Goal: Register for event/course: Register for event/course

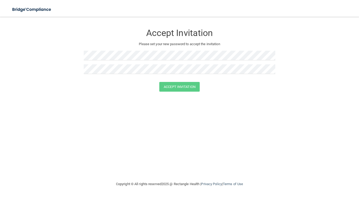
click at [44, 86] on div "Accept Invitation" at bounding box center [180, 87] width 346 height 10
click at [35, 89] on div "Accept Invitation" at bounding box center [180, 87] width 346 height 10
click at [174, 88] on button "Accept Invitation" at bounding box center [179, 87] width 40 height 10
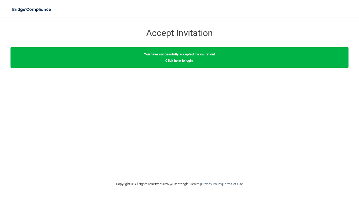
click at [178, 62] on link "Click here to login" at bounding box center [178, 61] width 27 height 4
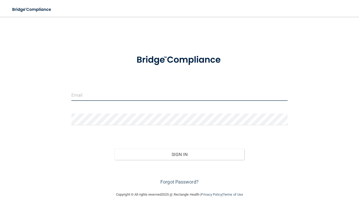
click at [150, 89] on input "email" at bounding box center [179, 95] width 216 height 12
type input "[EMAIL_ADDRESS][DOMAIN_NAME]"
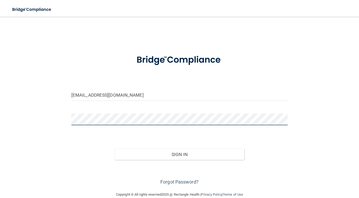
click at [115, 149] on button "Sign In" at bounding box center [180, 155] width 130 height 12
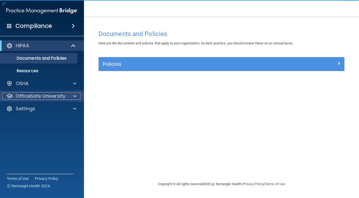
click at [65, 97] on div "OfficeSafe University" at bounding box center [34, 96] width 65 height 6
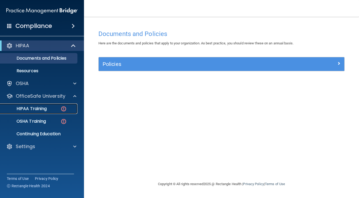
click at [35, 113] on link "HIPAA Training" at bounding box center [36, 108] width 83 height 10
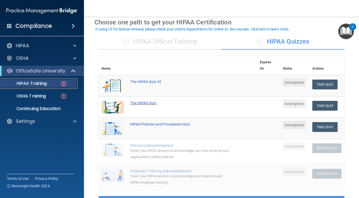
scroll to position [25, 0]
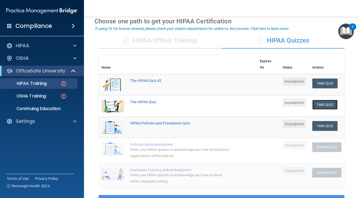
click at [328, 106] on button "Take Quiz" at bounding box center [324, 105] width 25 height 10
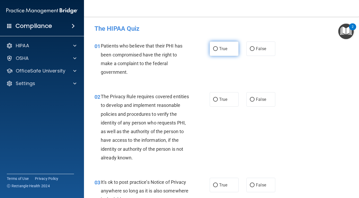
click at [227, 44] on label "True" at bounding box center [224, 48] width 29 height 14
click at [218, 47] on input "True" at bounding box center [215, 49] width 5 height 4
radio input "true"
click at [220, 98] on span "True" at bounding box center [223, 99] width 8 height 5
click at [218, 98] on input "True" at bounding box center [215, 100] width 5 height 4
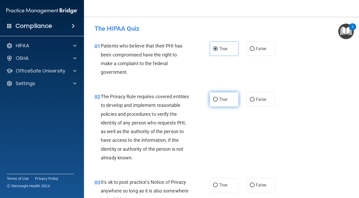
radio input "true"
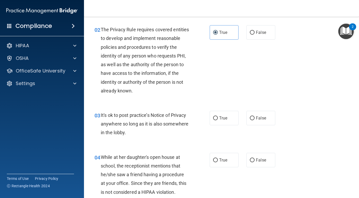
scroll to position [73, 0]
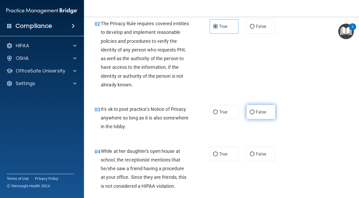
click at [251, 106] on label "False" at bounding box center [260, 112] width 29 height 14
click at [251, 110] on input "False" at bounding box center [252, 112] width 5 height 4
radio input "true"
click at [251, 155] on input "False" at bounding box center [252, 154] width 5 height 4
radio input "true"
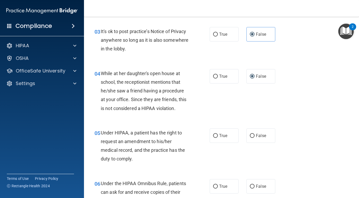
scroll to position [152, 0]
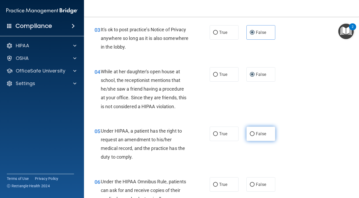
click at [258, 134] on span "False" at bounding box center [261, 133] width 10 height 5
click at [255, 134] on input "False" at bounding box center [252, 134] width 5 height 4
radio input "true"
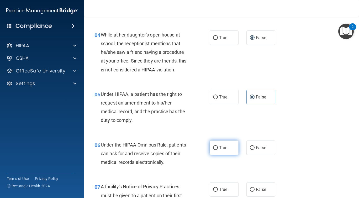
click at [228, 145] on label "True" at bounding box center [224, 147] width 29 height 14
click at [218, 146] on input "True" at bounding box center [215, 148] width 5 height 4
radio input "true"
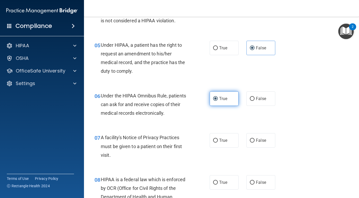
scroll to position [248, 0]
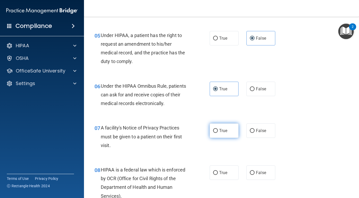
click at [219, 131] on label "True" at bounding box center [224, 130] width 29 height 14
click at [218, 131] on input "True" at bounding box center [215, 131] width 5 height 4
radio input "true"
click at [215, 176] on label "True" at bounding box center [224, 172] width 29 height 14
click at [215, 175] on input "True" at bounding box center [215, 173] width 5 height 4
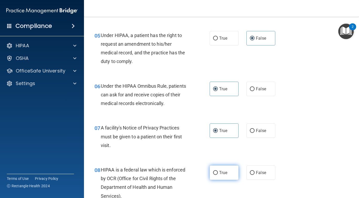
radio input "true"
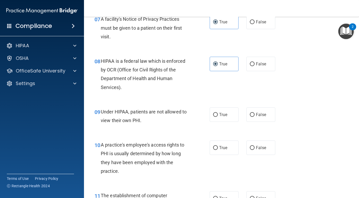
scroll to position [363, 0]
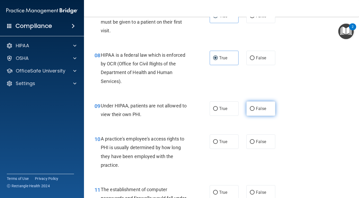
click at [255, 113] on label "False" at bounding box center [260, 108] width 29 height 14
click at [255, 111] on input "False" at bounding box center [252, 109] width 5 height 4
radio input "true"
click at [253, 136] on label "False" at bounding box center [260, 141] width 29 height 14
click at [253, 140] on input "False" at bounding box center [252, 142] width 5 height 4
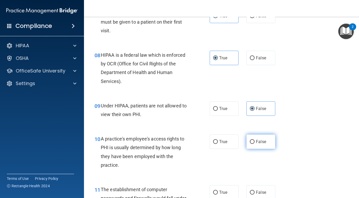
radio input "true"
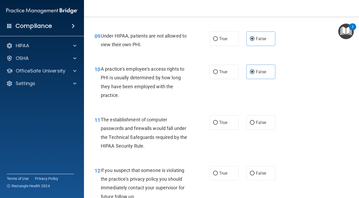
scroll to position [437, 0]
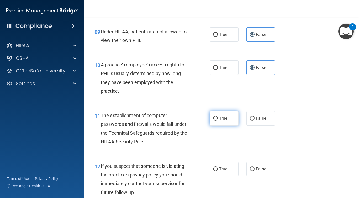
click at [224, 120] on span "True" at bounding box center [223, 118] width 8 height 5
click at [218, 120] on input "True" at bounding box center [215, 119] width 5 height 4
radio input "true"
click at [222, 167] on span "True" at bounding box center [223, 168] width 8 height 5
click at [218, 167] on input "True" at bounding box center [215, 169] width 5 height 4
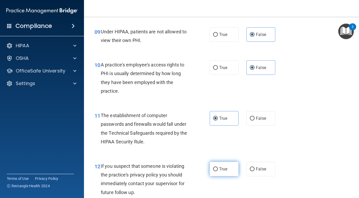
radio input "true"
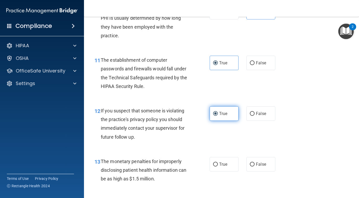
scroll to position [492, 0]
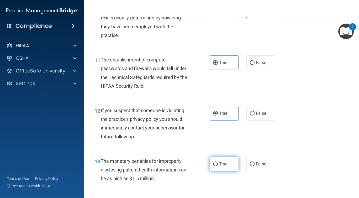
click at [221, 166] on span "True" at bounding box center [223, 163] width 8 height 5
click at [218, 166] on input "True" at bounding box center [215, 164] width 5 height 4
radio input "true"
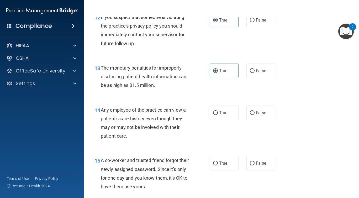
scroll to position [586, 0]
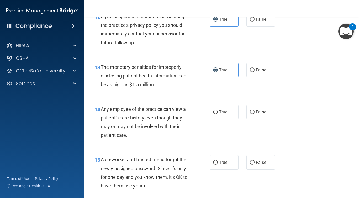
click at [249, 119] on div "14 Any employee of the practice can view a patient's care history even though t…" at bounding box center [222, 123] width 262 height 51
click at [252, 119] on label "False" at bounding box center [260, 112] width 29 height 14
click at [252, 114] on input "False" at bounding box center [252, 112] width 5 height 4
radio input "true"
click at [252, 166] on label "False" at bounding box center [260, 162] width 29 height 14
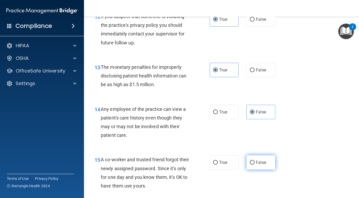
click at [252, 165] on input "False" at bounding box center [252, 163] width 5 height 4
radio input "true"
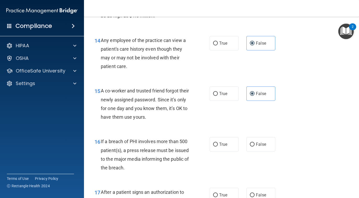
scroll to position [668, 0]
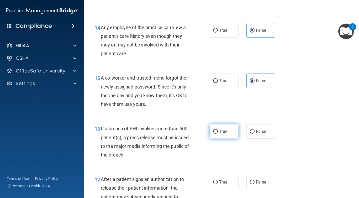
click at [220, 137] on label "True" at bounding box center [224, 131] width 29 height 14
click at [218, 134] on input "True" at bounding box center [215, 132] width 5 height 4
radio input "true"
click at [218, 179] on label "True" at bounding box center [224, 182] width 29 height 14
click at [218, 180] on input "True" at bounding box center [215, 182] width 5 height 4
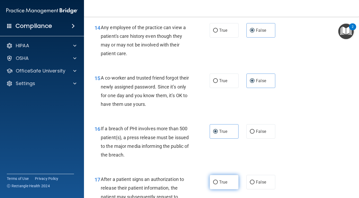
radio input "true"
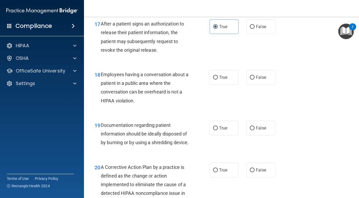
scroll to position [824, 0]
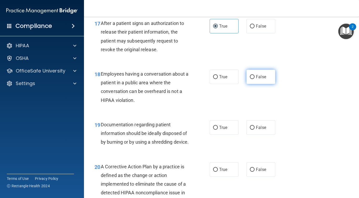
click at [257, 75] on span "False" at bounding box center [261, 76] width 10 height 5
click at [255, 75] on input "False" at bounding box center [252, 77] width 5 height 4
radio input "true"
click at [216, 126] on input "True" at bounding box center [215, 128] width 5 height 4
radio input "true"
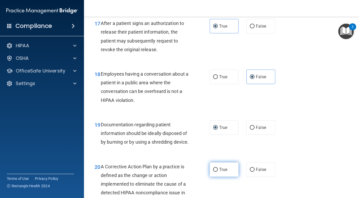
click at [220, 173] on label "True" at bounding box center [224, 169] width 29 height 14
click at [218, 172] on input "True" at bounding box center [215, 170] width 5 height 4
radio input "true"
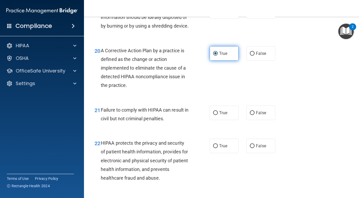
scroll to position [940, 0]
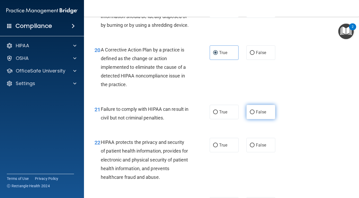
click at [264, 114] on span "False" at bounding box center [261, 111] width 10 height 5
click at [255, 114] on input "False" at bounding box center [252, 112] width 5 height 4
radio input "true"
click at [229, 152] on label "True" at bounding box center [224, 145] width 29 height 14
click at [218, 147] on input "True" at bounding box center [215, 145] width 5 height 4
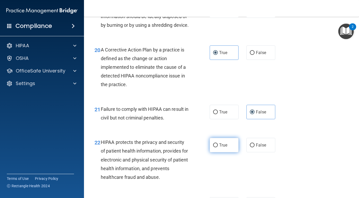
radio input "true"
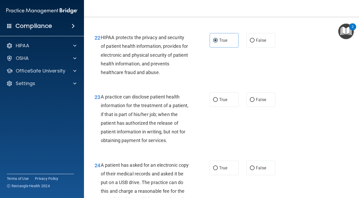
scroll to position [1050, 0]
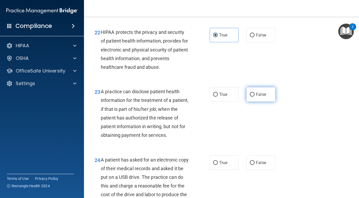
click at [258, 97] on span "False" at bounding box center [261, 94] width 10 height 5
click at [255, 97] on input "False" at bounding box center [252, 95] width 5 height 4
radio input "true"
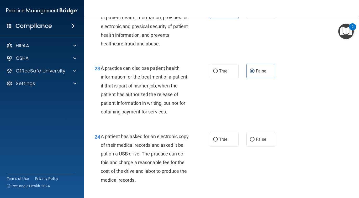
scroll to position [1084, 0]
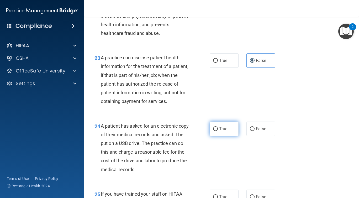
click at [225, 134] on label "True" at bounding box center [224, 128] width 29 height 14
click at [218, 131] on input "True" at bounding box center [215, 129] width 5 height 4
radio input "true"
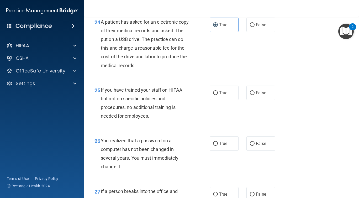
scroll to position [1193, 0]
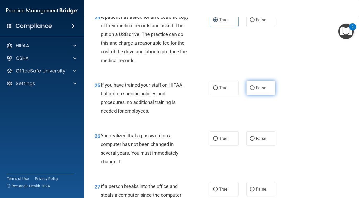
click at [258, 95] on label "False" at bounding box center [260, 88] width 29 height 14
click at [255, 90] on input "False" at bounding box center [252, 88] width 5 height 4
radio input "true"
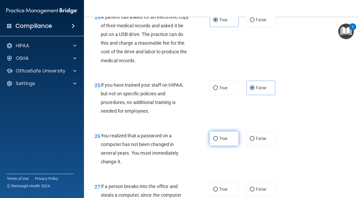
click at [218, 146] on label "True" at bounding box center [224, 138] width 29 height 14
click at [218, 141] on input "True" at bounding box center [215, 139] width 5 height 4
radio input "true"
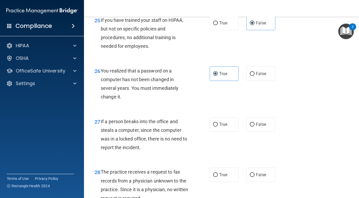
scroll to position [1259, 0]
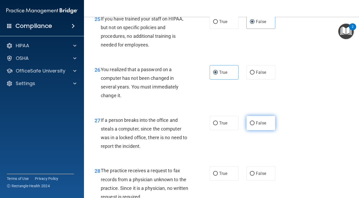
click at [262, 130] on label "False" at bounding box center [260, 123] width 29 height 14
click at [255, 125] on input "False" at bounding box center [252, 123] width 5 height 4
radio input "true"
click at [255, 181] on label "False" at bounding box center [260, 173] width 29 height 14
click at [255, 176] on input "False" at bounding box center [252, 174] width 5 height 4
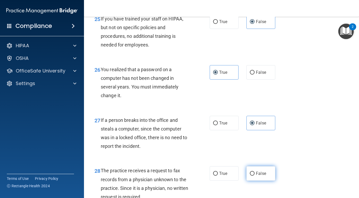
radio input "true"
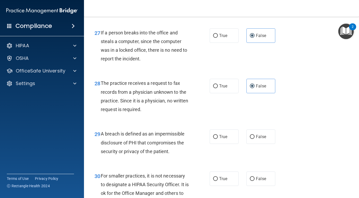
scroll to position [1348, 0]
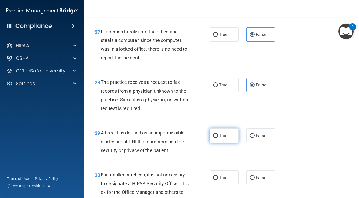
click at [231, 143] on label "True" at bounding box center [224, 135] width 29 height 14
click at [218, 138] on input "True" at bounding box center [215, 136] width 5 height 4
radio input "true"
click at [255, 185] on label "False" at bounding box center [260, 177] width 29 height 14
click at [255, 180] on input "False" at bounding box center [252, 178] width 5 height 4
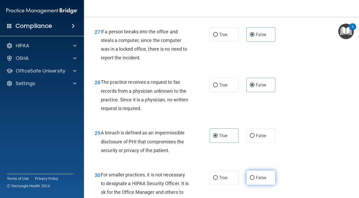
radio input "true"
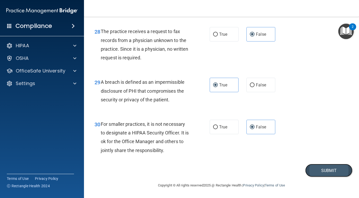
click at [314, 170] on button "Submit" at bounding box center [328, 170] width 47 height 13
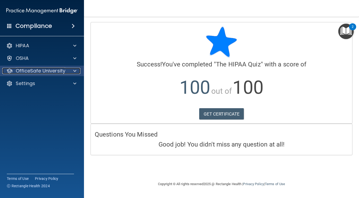
click at [20, 70] on p "OfficeSafe University" at bounding box center [41, 71] width 50 height 6
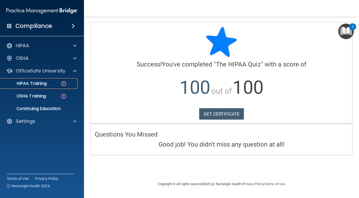
click at [38, 87] on link "HIPAA Training" at bounding box center [36, 83] width 83 height 10
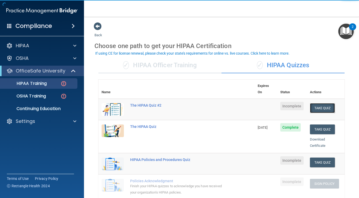
click at [325, 103] on button "Take Quiz" at bounding box center [322, 108] width 25 height 10
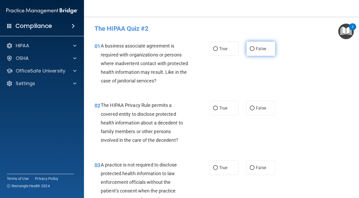
click at [249, 49] on label "False" at bounding box center [260, 48] width 29 height 14
click at [250, 49] on input "False" at bounding box center [252, 49] width 5 height 4
radio input "true"
click at [223, 116] on div "02 The HIPAA Privacy Rule permits a covered entity to disclose protected health…" at bounding box center [222, 123] width 262 height 59
click at [225, 111] on label "True" at bounding box center [224, 108] width 29 height 14
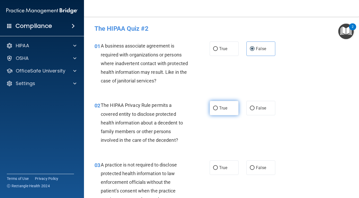
click at [218, 110] on input "True" at bounding box center [215, 108] width 5 height 4
radio input "true"
click at [250, 165] on label "False" at bounding box center [260, 167] width 29 height 14
click at [250, 166] on input "False" at bounding box center [252, 168] width 5 height 4
radio input "true"
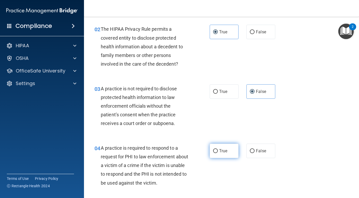
click at [228, 148] on label "True" at bounding box center [224, 151] width 29 height 14
click at [218, 149] on input "True" at bounding box center [215, 151] width 5 height 4
radio input "true"
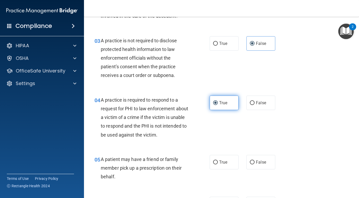
scroll to position [146, 0]
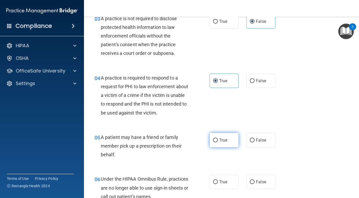
click at [224, 141] on span "True" at bounding box center [223, 139] width 8 height 5
click at [218, 141] on input "True" at bounding box center [215, 140] width 5 height 4
radio input "true"
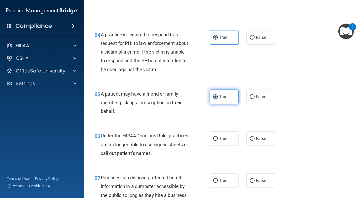
scroll to position [207, 0]
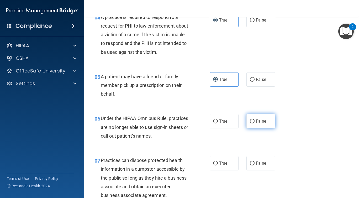
click at [259, 124] on label "False" at bounding box center [260, 121] width 29 height 14
click at [255, 123] on input "False" at bounding box center [252, 121] width 5 height 4
radio input "true"
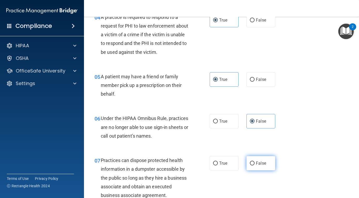
click at [257, 161] on span "False" at bounding box center [261, 163] width 10 height 5
click at [255, 161] on input "False" at bounding box center [252, 163] width 5 height 4
radio input "true"
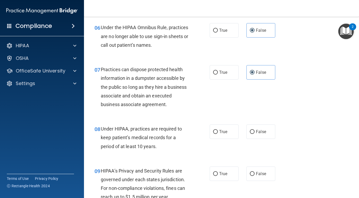
scroll to position [300, 0]
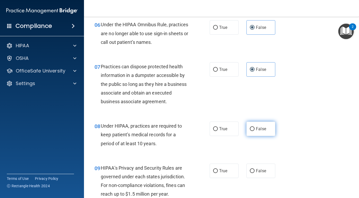
click at [256, 125] on label "False" at bounding box center [260, 128] width 29 height 14
click at [255, 127] on input "False" at bounding box center [252, 129] width 5 height 4
radio input "true"
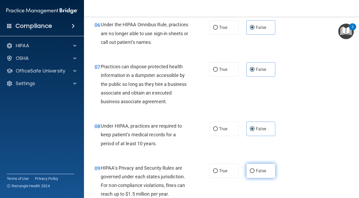
click at [252, 167] on label "False" at bounding box center [260, 170] width 29 height 14
click at [252, 169] on input "False" at bounding box center [252, 171] width 5 height 4
radio input "true"
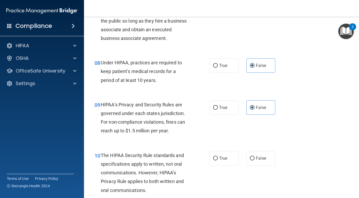
scroll to position [376, 0]
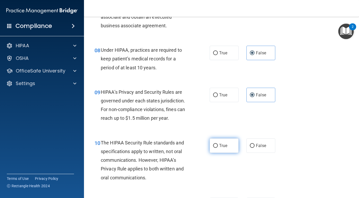
click at [231, 146] on label "True" at bounding box center [224, 145] width 29 height 14
click at [218, 146] on input "True" at bounding box center [215, 146] width 5 height 4
radio input "true"
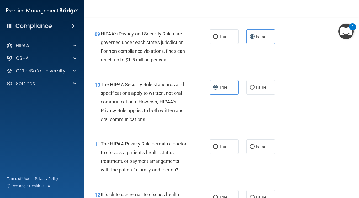
scroll to position [459, 0]
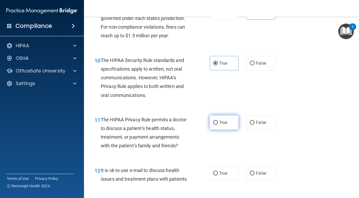
click at [227, 123] on span "True" at bounding box center [223, 122] width 8 height 5
click at [218, 123] on input "True" at bounding box center [215, 123] width 5 height 4
radio input "true"
click at [220, 172] on span "True" at bounding box center [223, 173] width 8 height 5
click at [218, 172] on input "True" at bounding box center [215, 173] width 5 height 4
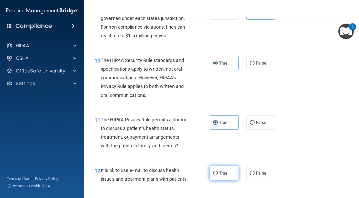
radio input "true"
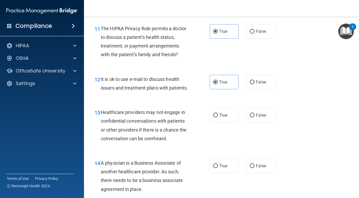
scroll to position [550, 0]
click at [257, 116] on span "False" at bounding box center [261, 114] width 10 height 5
click at [255, 116] on input "False" at bounding box center [252, 115] width 5 height 4
radio input "true"
click at [261, 162] on label "False" at bounding box center [260, 165] width 29 height 14
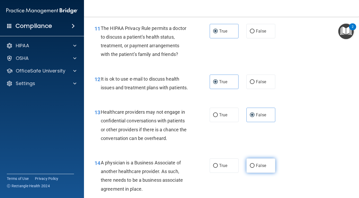
click at [255, 164] on input "False" at bounding box center [252, 166] width 5 height 4
radio input "true"
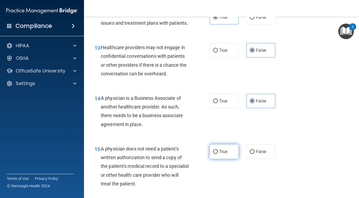
click at [232, 152] on label "True" at bounding box center [224, 151] width 29 height 14
click at [218, 152] on input "True" at bounding box center [215, 152] width 5 height 4
radio input "true"
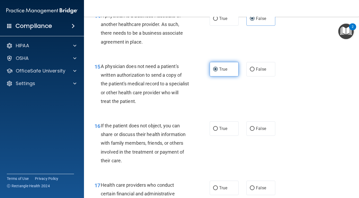
scroll to position [703, 0]
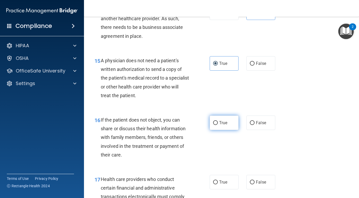
click at [221, 126] on label "True" at bounding box center [224, 122] width 29 height 14
click at [218, 125] on input "True" at bounding box center [215, 123] width 5 height 4
radio input "true"
click at [218, 186] on label "True" at bounding box center [224, 182] width 29 height 14
click at [218, 184] on input "True" at bounding box center [215, 182] width 5 height 4
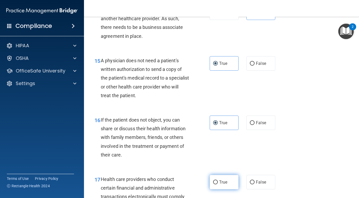
radio input "true"
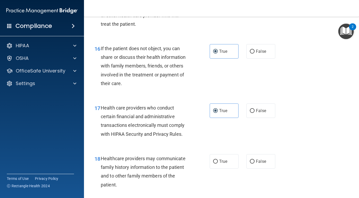
scroll to position [778, 0]
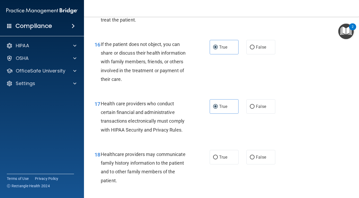
click at [261, 167] on div "18 Healthcare providers may communicate family history information to the patie…" at bounding box center [222, 168] width 262 height 51
click at [260, 159] on span "False" at bounding box center [261, 157] width 10 height 5
click at [255, 159] on input "False" at bounding box center [252, 157] width 5 height 4
radio input "true"
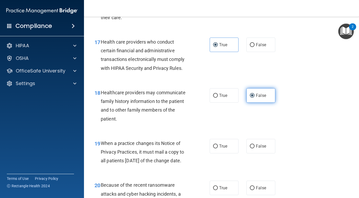
scroll to position [851, 0]
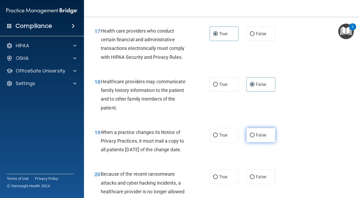
click at [258, 136] on span "False" at bounding box center [261, 135] width 10 height 5
click at [255, 136] on input "False" at bounding box center [252, 135] width 5 height 4
radio input "true"
click at [256, 176] on div "20 Because of the recent ransomware attacks and cyber hacking incidents, a heal…" at bounding box center [222, 197] width 262 height 68
click at [256, 184] on label "False" at bounding box center [260, 177] width 29 height 14
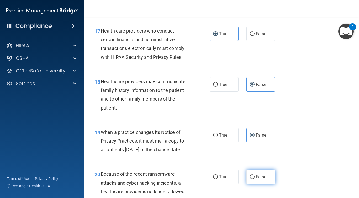
click at [255, 179] on input "False" at bounding box center [252, 177] width 5 height 4
radio input "true"
drag, startPoint x: 256, startPoint y: 184, endPoint x: 256, endPoint y: 172, distance: 11.5
click at [256, 182] on label "False" at bounding box center [260, 177] width 29 height 14
click at [255, 179] on input "False" at bounding box center [252, 177] width 5 height 4
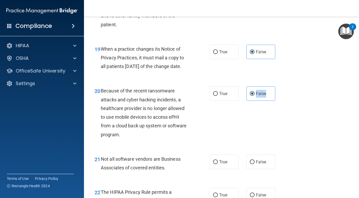
scroll to position [941, 0]
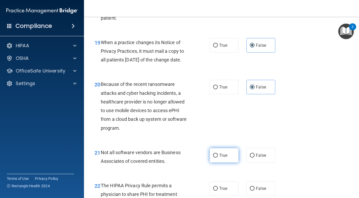
click at [232, 159] on label "True" at bounding box center [224, 155] width 29 height 14
click at [218, 157] on input "True" at bounding box center [215, 156] width 5 height 4
radio input "true"
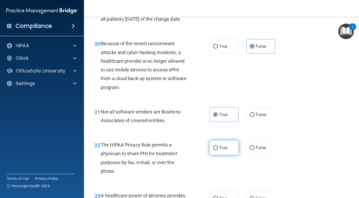
click at [228, 154] on label "True" at bounding box center [224, 147] width 29 height 14
click at [218, 150] on input "True" at bounding box center [215, 148] width 5 height 4
radio input "true"
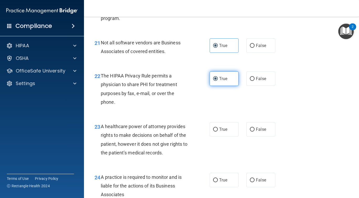
scroll to position [1058, 0]
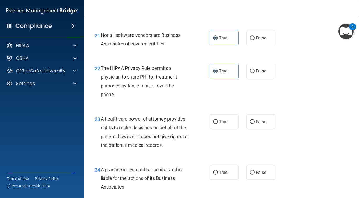
click at [262, 145] on div "23 A healthcare power of attorney provides rights to make decisions on behalf o…" at bounding box center [222, 133] width 262 height 51
click at [260, 129] on label "False" at bounding box center [260, 121] width 29 height 14
click at [255, 124] on input "False" at bounding box center [252, 122] width 5 height 4
radio input "true"
click at [258, 175] on span "False" at bounding box center [261, 172] width 10 height 5
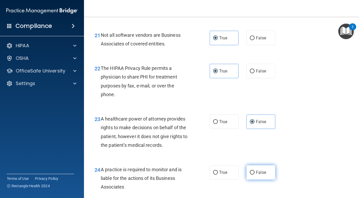
click at [255, 174] on input "False" at bounding box center [252, 173] width 5 height 4
radio input "true"
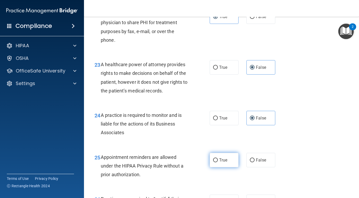
click at [210, 167] on label "True" at bounding box center [224, 160] width 29 height 14
click at [213, 162] on input "True" at bounding box center [215, 160] width 5 height 4
radio input "true"
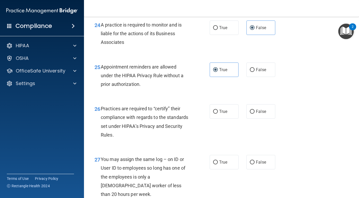
scroll to position [1204, 0]
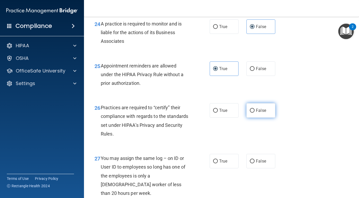
click at [249, 118] on label "False" at bounding box center [260, 110] width 29 height 14
click at [250, 113] on input "False" at bounding box center [252, 111] width 5 height 4
radio input "true"
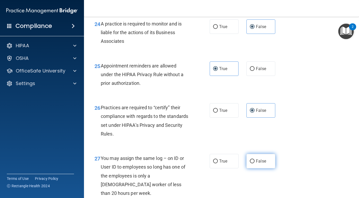
click at [257, 163] on span "False" at bounding box center [261, 160] width 10 height 5
click at [255, 163] on input "False" at bounding box center [252, 161] width 5 height 4
radio input "true"
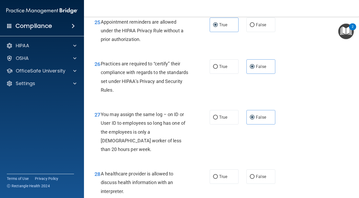
scroll to position [1259, 0]
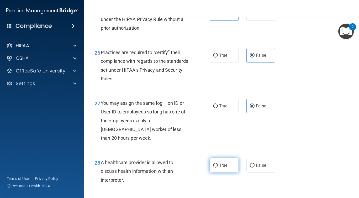
click at [226, 164] on span "True" at bounding box center [223, 165] width 8 height 5
click at [218, 164] on input "True" at bounding box center [215, 165] width 5 height 4
radio input "true"
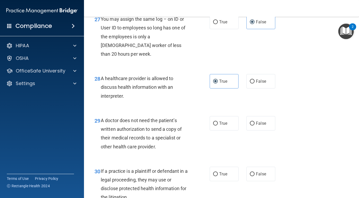
scroll to position [1390, 0]
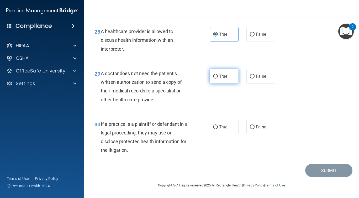
click at [218, 77] on label "True" at bounding box center [224, 76] width 29 height 14
click at [218, 77] on input "True" at bounding box center [215, 77] width 5 height 4
radio input "true"
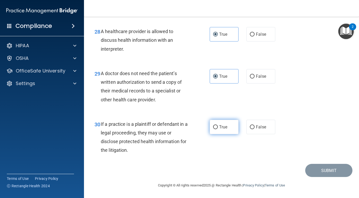
click at [216, 127] on input "True" at bounding box center [215, 127] width 5 height 4
radio input "true"
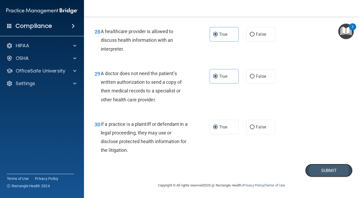
click at [310, 170] on button "Submit" at bounding box center [328, 170] width 47 height 13
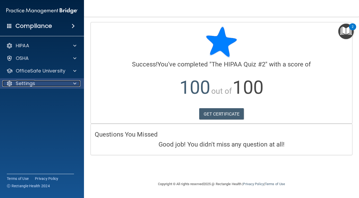
click at [39, 83] on div "Settings" at bounding box center [34, 83] width 65 height 6
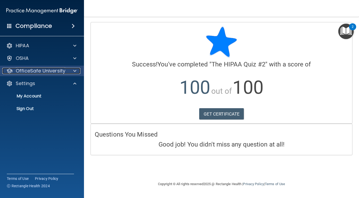
click at [38, 72] on p "OfficeSafe University" at bounding box center [41, 71] width 50 height 6
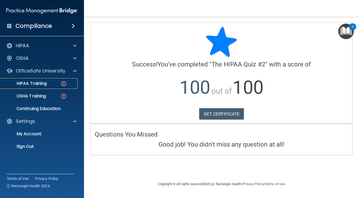
click at [45, 88] on link "HIPAA Training" at bounding box center [36, 83] width 83 height 10
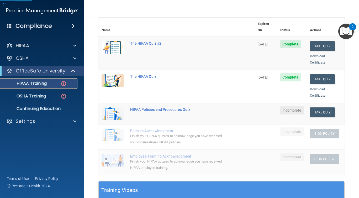
scroll to position [67, 0]
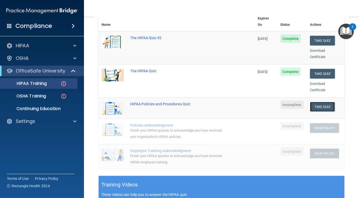
click at [314, 102] on button "Take Quiz" at bounding box center [322, 107] width 25 height 10
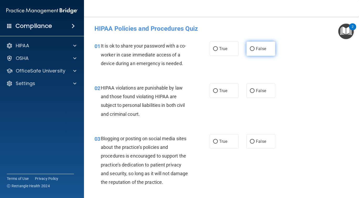
click at [258, 54] on label "False" at bounding box center [260, 48] width 29 height 14
click at [255, 51] on input "False" at bounding box center [252, 49] width 5 height 4
radio input "true"
click at [228, 92] on label "True" at bounding box center [224, 90] width 29 height 14
click at [218, 92] on input "True" at bounding box center [215, 91] width 5 height 4
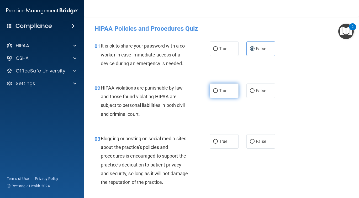
radio input "true"
click at [253, 140] on input "False" at bounding box center [252, 142] width 5 height 4
radio input "true"
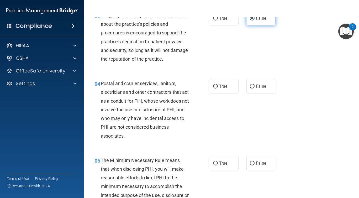
scroll to position [124, 0]
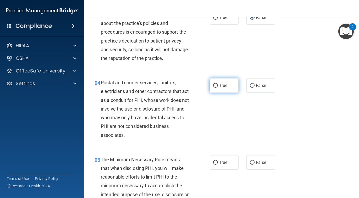
click at [225, 88] on label "True" at bounding box center [224, 85] width 29 height 14
click at [218, 88] on input "True" at bounding box center [215, 86] width 5 height 4
radio input "true"
click at [217, 165] on label "True" at bounding box center [224, 162] width 29 height 14
click at [217, 165] on input "True" at bounding box center [215, 163] width 5 height 4
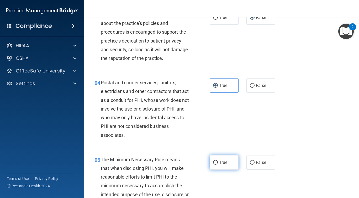
radio input "true"
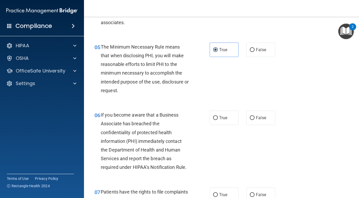
scroll to position [238, 0]
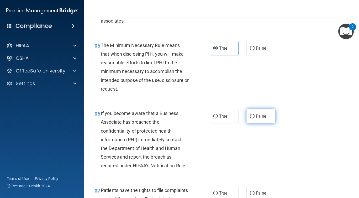
click at [263, 110] on label "False" at bounding box center [260, 116] width 29 height 14
click at [255, 114] on input "False" at bounding box center [252, 116] width 5 height 4
radio input "true"
click at [214, 193] on input "True" at bounding box center [215, 193] width 5 height 4
radio input "true"
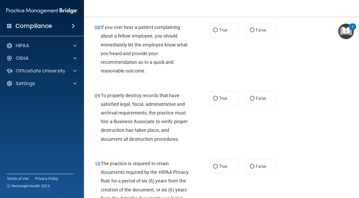
scroll to position [443, 0]
click at [256, 99] on label "False" at bounding box center [260, 98] width 29 height 14
click at [255, 99] on input "False" at bounding box center [252, 98] width 5 height 4
radio input "true"
click at [258, 47] on div "08 If you over hear a patient complaining about a fellow employee, you should i…" at bounding box center [222, 50] width 262 height 68
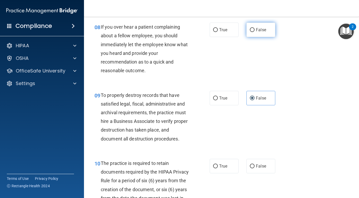
click at [257, 32] on span "False" at bounding box center [261, 29] width 10 height 5
click at [255, 32] on input "False" at bounding box center [252, 30] width 5 height 4
radio input "true"
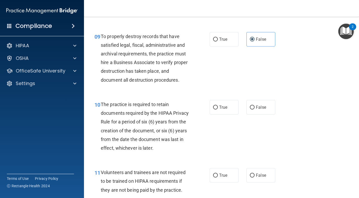
scroll to position [524, 0]
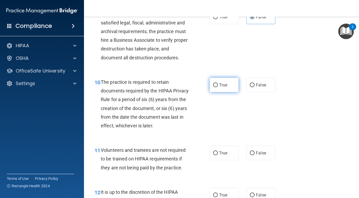
click at [217, 92] on label "True" at bounding box center [224, 85] width 29 height 14
click at [217, 87] on input "True" at bounding box center [215, 85] width 5 height 4
radio input "true"
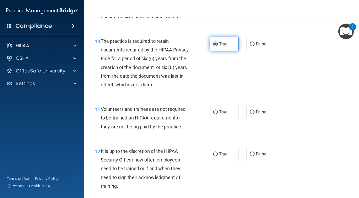
scroll to position [570, 0]
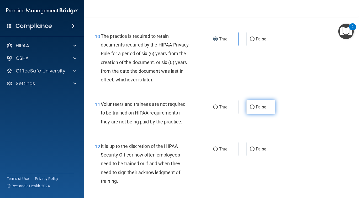
click at [248, 111] on label "False" at bounding box center [260, 107] width 29 height 14
click at [250, 109] on input "False" at bounding box center [252, 107] width 5 height 4
radio input "true"
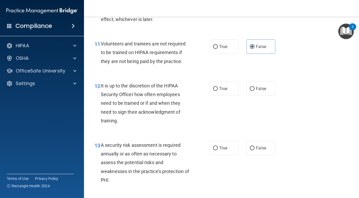
scroll to position [636, 0]
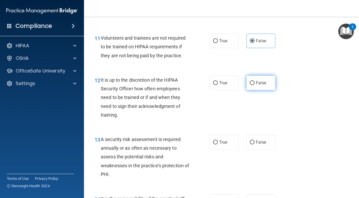
click at [251, 90] on label "False" at bounding box center [260, 83] width 29 height 14
click at [251, 85] on input "False" at bounding box center [252, 83] width 5 height 4
radio input "true"
click at [213, 162] on div "13 A security risk assessment is required annually or as often as necessary to …" at bounding box center [152, 158] width 131 height 46
click at [214, 149] on label "True" at bounding box center [224, 142] width 29 height 14
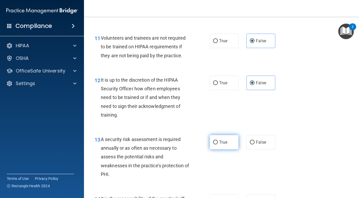
click at [214, 144] on input "True" at bounding box center [215, 142] width 5 height 4
radio input "true"
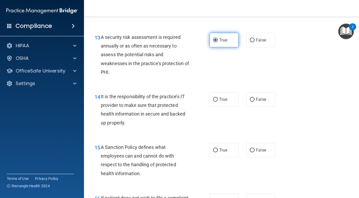
scroll to position [739, 0]
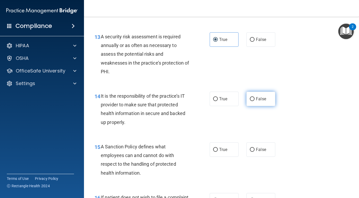
click at [248, 106] on label "False" at bounding box center [260, 99] width 29 height 14
click at [250, 101] on input "False" at bounding box center [252, 99] width 5 height 4
radio input "true"
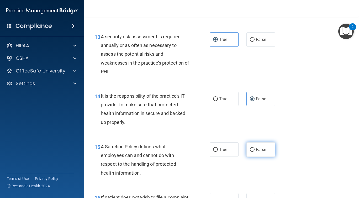
click at [251, 152] on input "False" at bounding box center [252, 150] width 5 height 4
radio input "true"
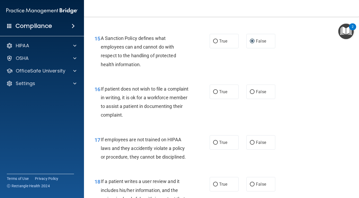
scroll to position [850, 0]
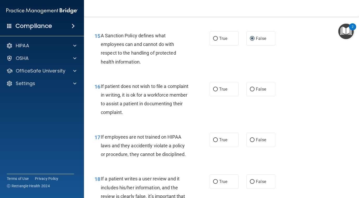
click at [216, 157] on div "17 If employees are not trained on HIPAA laws and they accidently violate a pol…" at bounding box center [152, 147] width 131 height 29
click at [224, 92] on span "True" at bounding box center [223, 89] width 8 height 5
click at [218, 91] on input "True" at bounding box center [215, 89] width 5 height 4
radio input "true"
click at [256, 147] on label "False" at bounding box center [260, 140] width 29 height 14
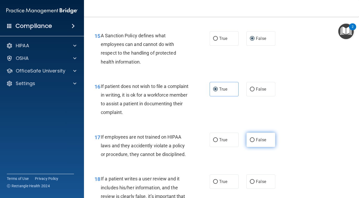
click at [255, 142] on input "False" at bounding box center [252, 140] width 5 height 4
radio input "true"
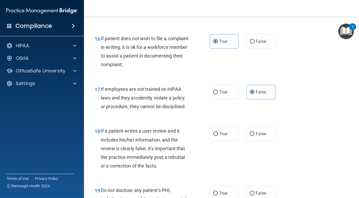
scroll to position [898, 0]
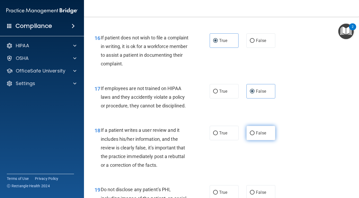
click at [253, 140] on label "False" at bounding box center [260, 133] width 29 height 14
click at [253, 135] on input "False" at bounding box center [252, 133] width 5 height 4
radio input "true"
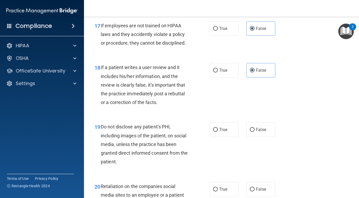
scroll to position [965, 0]
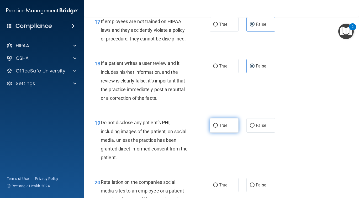
click at [230, 133] on label "True" at bounding box center [224, 125] width 29 height 14
click at [218, 128] on input "True" at bounding box center [215, 126] width 5 height 4
radio input "true"
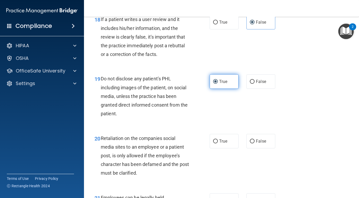
scroll to position [1017, 0]
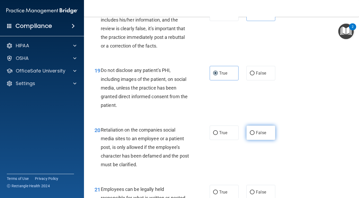
click at [253, 135] on input "False" at bounding box center [252, 133] width 5 height 4
radio input "true"
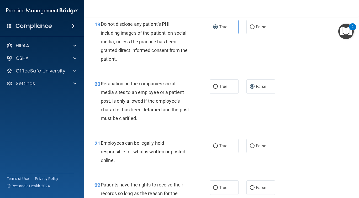
scroll to position [1067, 0]
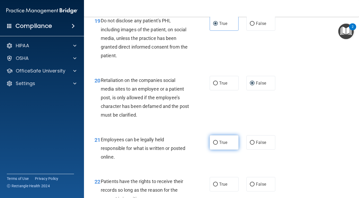
click at [214, 150] on label "True" at bounding box center [224, 142] width 29 height 14
click at [214, 145] on input "True" at bounding box center [215, 143] width 5 height 4
radio input "true"
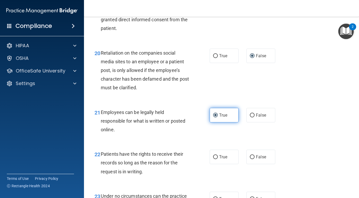
scroll to position [1098, 0]
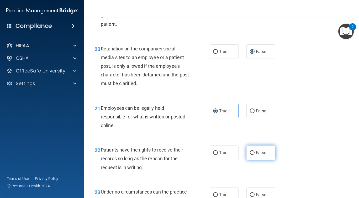
click at [256, 155] on span "False" at bounding box center [261, 152] width 10 height 5
click at [255, 155] on input "False" at bounding box center [252, 153] width 5 height 4
radio input "true"
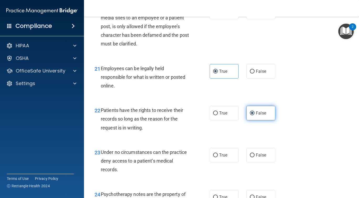
scroll to position [1144, 0]
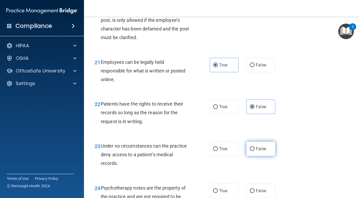
click at [255, 156] on label "False" at bounding box center [260, 148] width 29 height 14
click at [255, 151] on input "False" at bounding box center [252, 149] width 5 height 4
radio input "true"
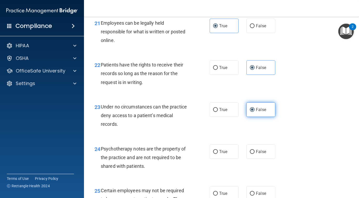
scroll to position [1183, 0]
click at [222, 159] on label "True" at bounding box center [224, 152] width 29 height 14
click at [218, 154] on input "True" at bounding box center [215, 152] width 5 height 4
radio input "true"
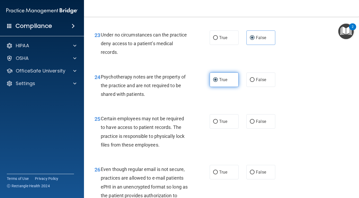
scroll to position [1256, 0]
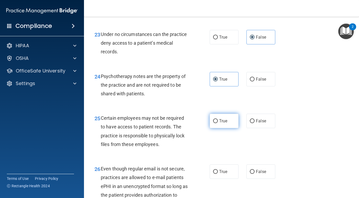
click at [221, 128] on label "True" at bounding box center [224, 121] width 29 height 14
click at [218, 123] on input "True" at bounding box center [215, 121] width 5 height 4
radio input "true"
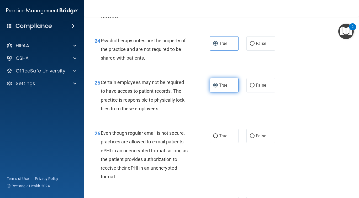
scroll to position [1292, 0]
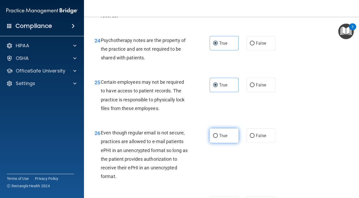
click at [219, 138] on span "True" at bounding box center [223, 135] width 8 height 5
click at [218, 138] on input "True" at bounding box center [215, 136] width 5 height 4
radio input "true"
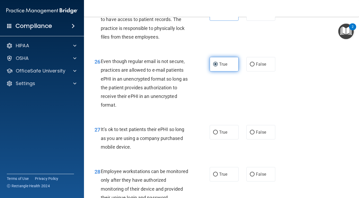
scroll to position [1368, 0]
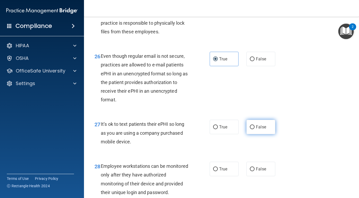
click at [254, 129] on input "False" at bounding box center [252, 127] width 5 height 4
radio input "true"
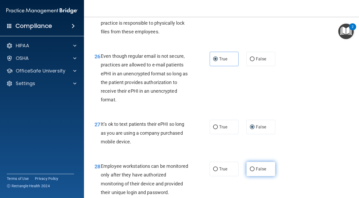
click at [255, 175] on label "False" at bounding box center [260, 169] width 29 height 14
click at [255, 171] on input "False" at bounding box center [252, 169] width 5 height 4
radio input "true"
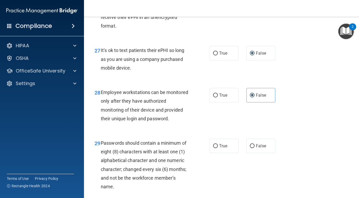
scroll to position [1444, 0]
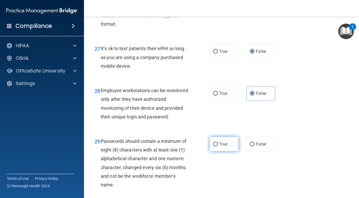
click at [223, 146] on span "True" at bounding box center [223, 143] width 8 height 5
click at [218, 146] on input "True" at bounding box center [215, 144] width 5 height 4
radio input "true"
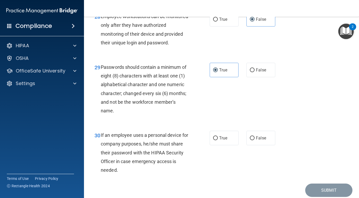
scroll to position [1523, 0]
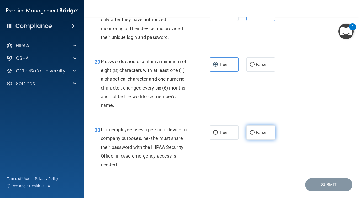
click at [257, 140] on label "False" at bounding box center [260, 132] width 29 height 14
click at [255, 135] on input "False" at bounding box center [252, 133] width 5 height 4
radio input "true"
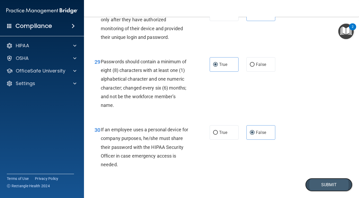
click at [327, 191] on button "Submit" at bounding box center [328, 184] width 47 height 13
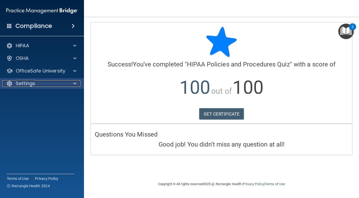
click at [62, 80] on div "Settings" at bounding box center [34, 83] width 65 height 6
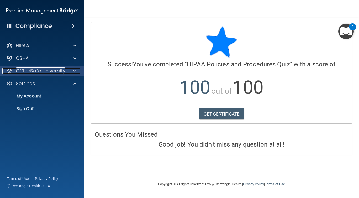
click at [60, 71] on p "OfficeSafe University" at bounding box center [41, 71] width 50 height 6
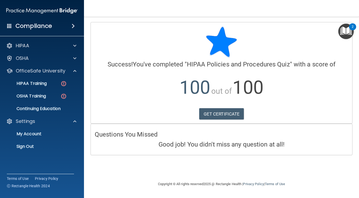
click at [47, 90] on ul "HIPAA Training OSHA Training Continuing Education" at bounding box center [42, 95] width 95 height 38
click at [48, 86] on div "HIPAA Training" at bounding box center [39, 83] width 72 height 5
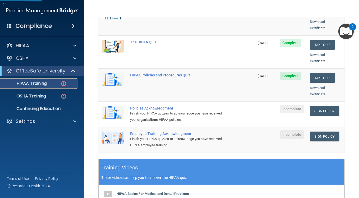
scroll to position [97, 0]
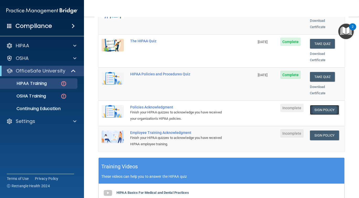
click at [325, 108] on link "Sign Policy" at bounding box center [324, 110] width 29 height 10
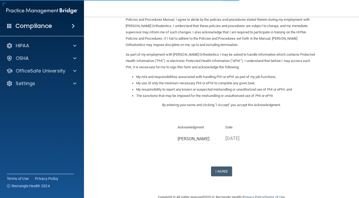
scroll to position [41, 0]
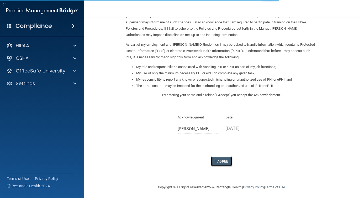
click at [216, 160] on button "I Agree" at bounding box center [221, 161] width 21 height 10
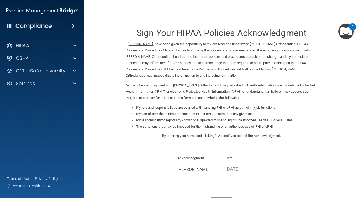
scroll to position [63, 0]
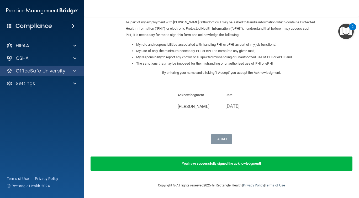
click at [51, 66] on div "OfficeSafe University" at bounding box center [42, 71] width 84 height 10
click at [50, 75] on div "OfficeSafe University" at bounding box center [42, 71] width 84 height 10
click at [51, 70] on p "OfficeSafe University" at bounding box center [41, 71] width 50 height 6
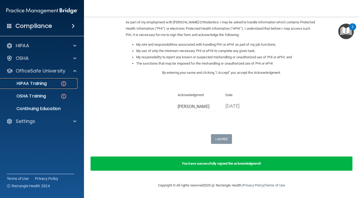
click at [41, 84] on p "HIPAA Training" at bounding box center [24, 83] width 43 height 5
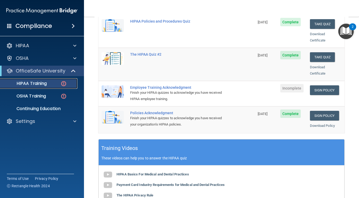
scroll to position [116, 0]
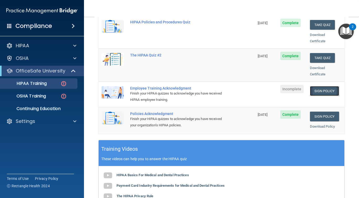
click at [318, 86] on link "Sign Policy" at bounding box center [324, 91] width 29 height 10
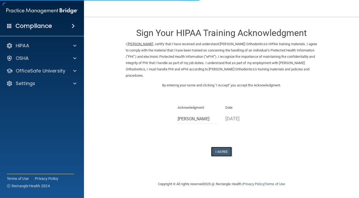
click at [213, 152] on button "I Agree" at bounding box center [221, 152] width 21 height 10
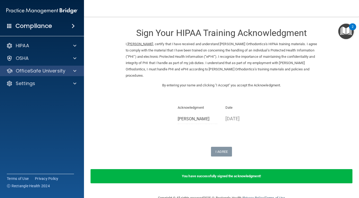
click at [56, 75] on div "OfficeSafe University" at bounding box center [42, 71] width 84 height 10
click at [55, 72] on p "OfficeSafe University" at bounding box center [41, 71] width 50 height 6
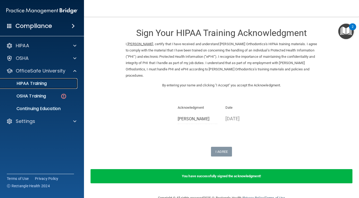
click at [42, 82] on p "HIPAA Training" at bounding box center [24, 83] width 43 height 5
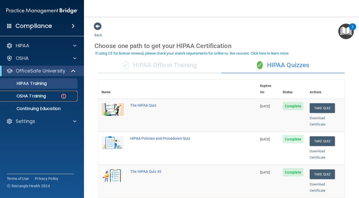
click at [54, 96] on div "OSHA Training" at bounding box center [39, 95] width 72 height 5
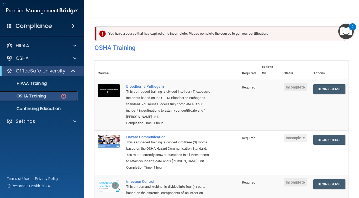
scroll to position [8, 0]
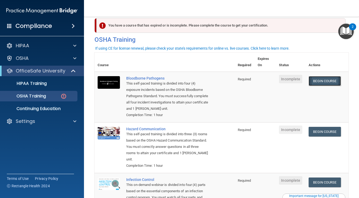
click at [318, 81] on link "Begin Course" at bounding box center [325, 81] width 32 height 10
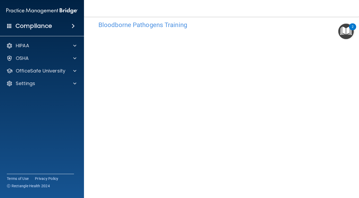
scroll to position [3, 0]
